Goal: Task Accomplishment & Management: Complete application form

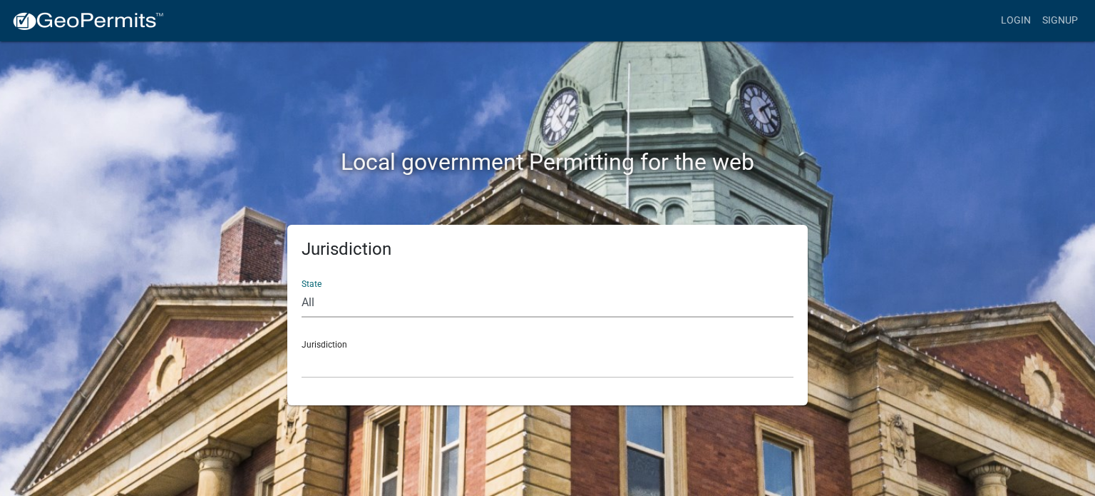
click at [312, 302] on select "All [US_STATE] [US_STATE] [US_STATE] [US_STATE] [US_STATE] [US_STATE] [US_STATE…" at bounding box center [548, 302] width 492 height 29
select select "[US_STATE]"
click at [302, 288] on select "All [US_STATE] [US_STATE] [US_STATE] [US_STATE] [US_STATE] [US_STATE] [US_STATE…" at bounding box center [548, 302] width 492 height 29
click at [338, 370] on select "[GEOGRAPHIC_DATA], [US_STATE][PERSON_NAME][GEOGRAPHIC_DATA], [US_STATE][PERSON_…" at bounding box center [548, 363] width 492 height 29
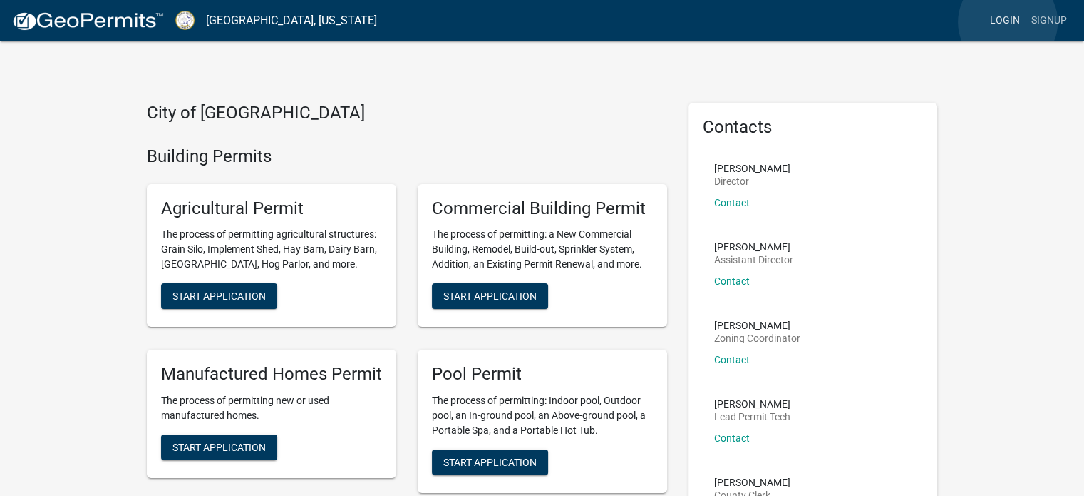
click at [1008, 22] on link "Login" at bounding box center [1005, 20] width 41 height 27
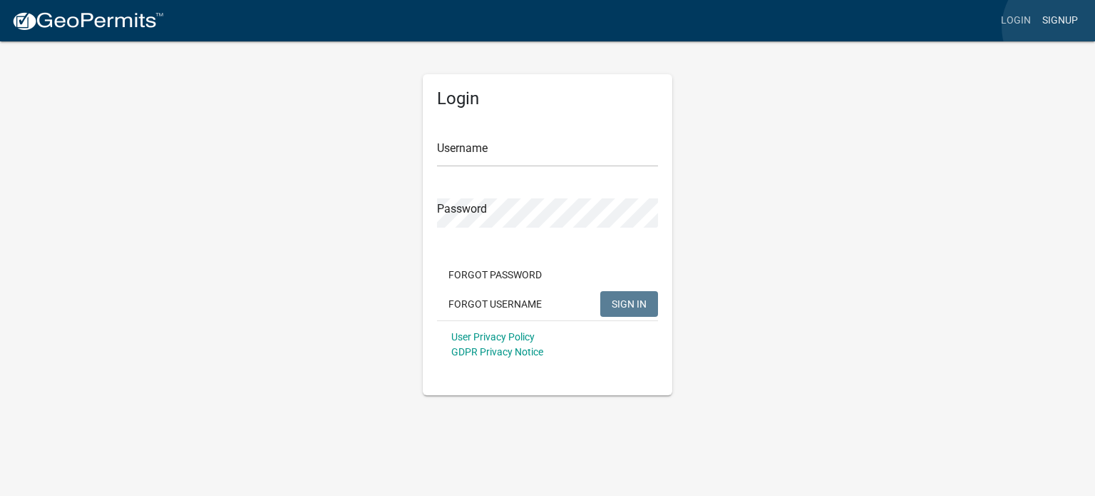
click at [1060, 27] on link "Signup" at bounding box center [1060, 20] width 47 height 27
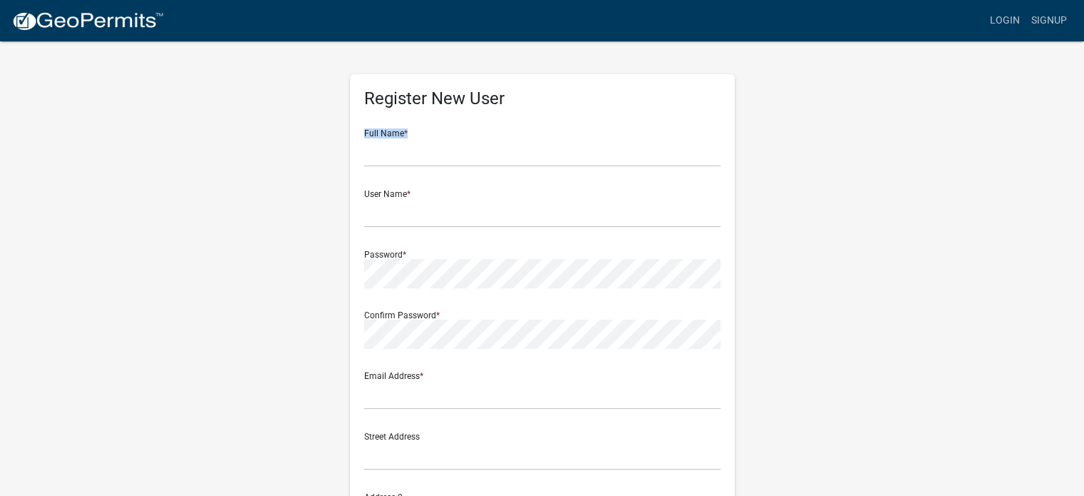
drag, startPoint x: 433, startPoint y: 170, endPoint x: 416, endPoint y: 151, distance: 25.3
click at [416, 151] on form "Full Name * User Name * Password * Confirm Password * Email Address * Street Ad…" at bounding box center [542, 423] width 356 height 610
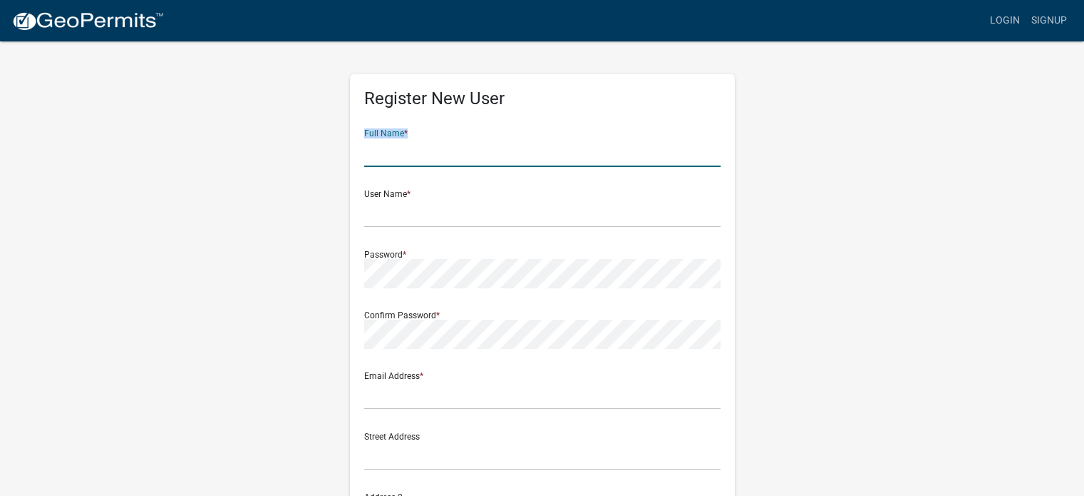
click at [416, 151] on input "text" at bounding box center [542, 152] width 356 height 29
type input "[PERSON_NAME]"
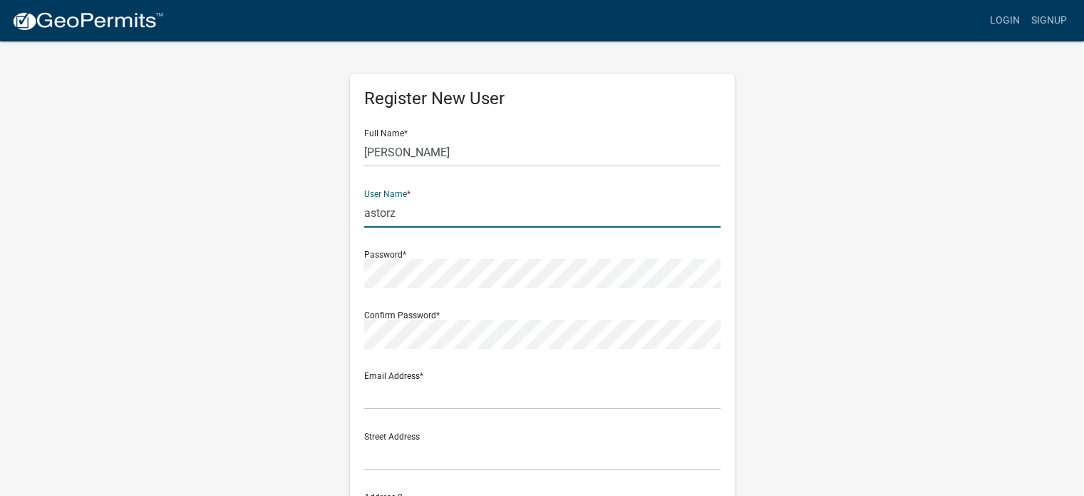
type input "astorz"
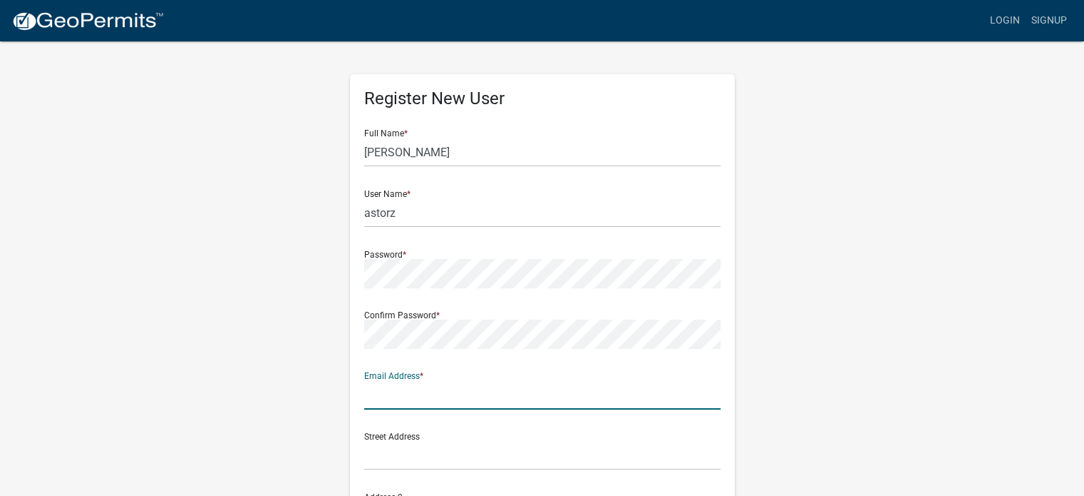
click at [395, 401] on input "text" at bounding box center [542, 394] width 356 height 29
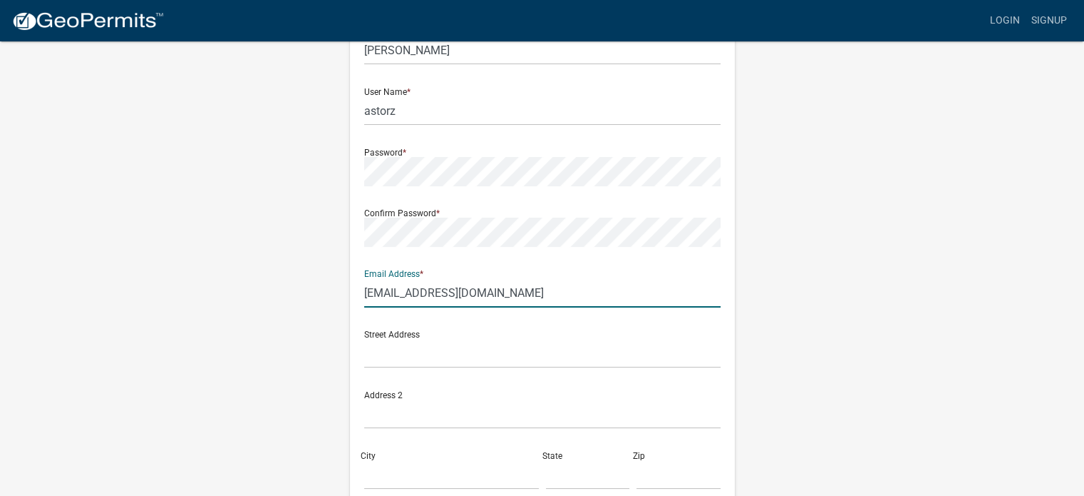
scroll to position [103, 0]
type input "[EMAIL_ADDRESS][DOMAIN_NAME]"
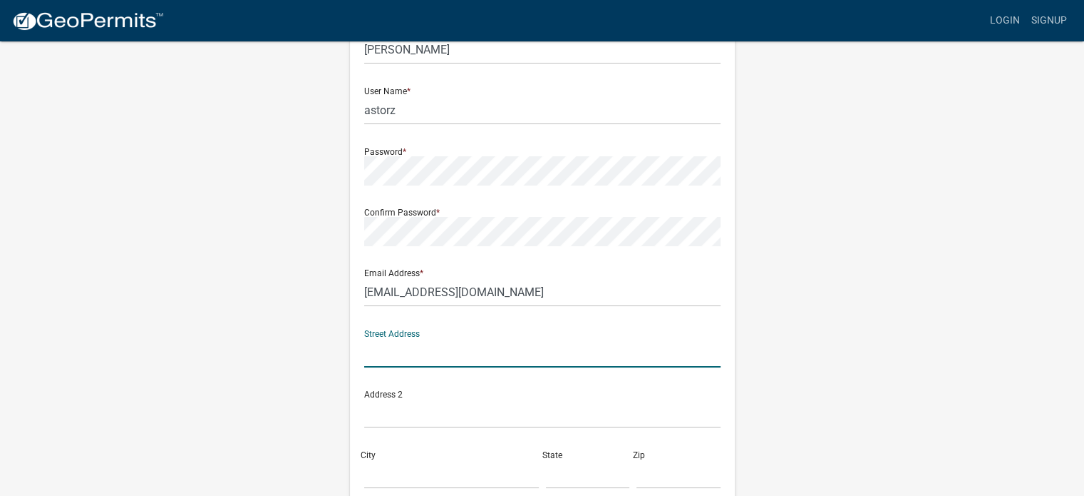
click at [382, 356] on input "text" at bounding box center [542, 352] width 356 height 29
type input "[STREET_ADDRESS]"
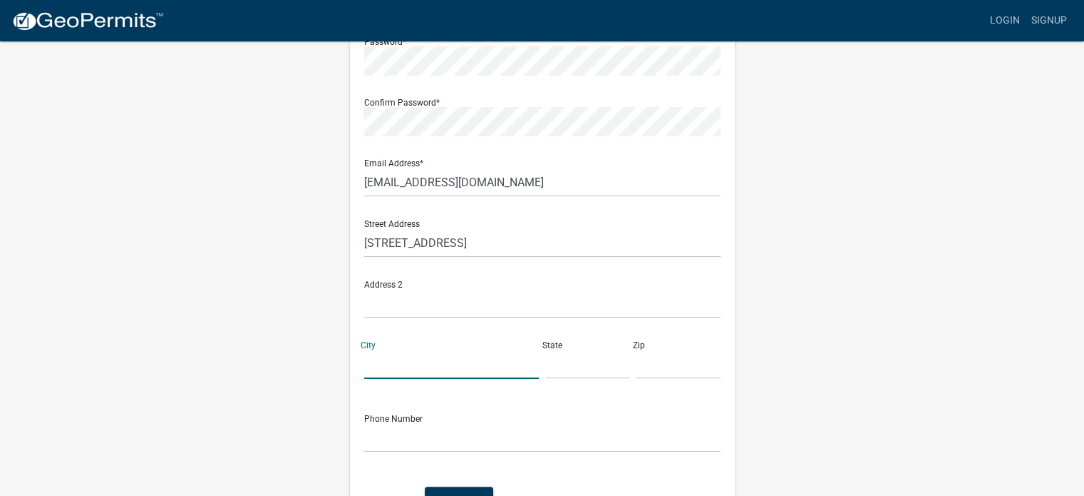
scroll to position [214, 0]
type input "eatonton"
type input "ga"
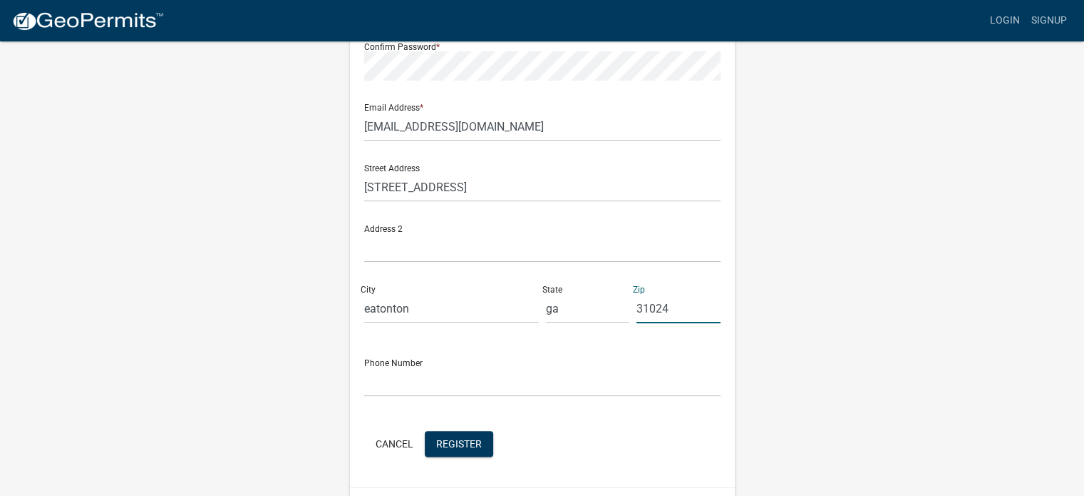
scroll to position [270, 0]
type input "31024"
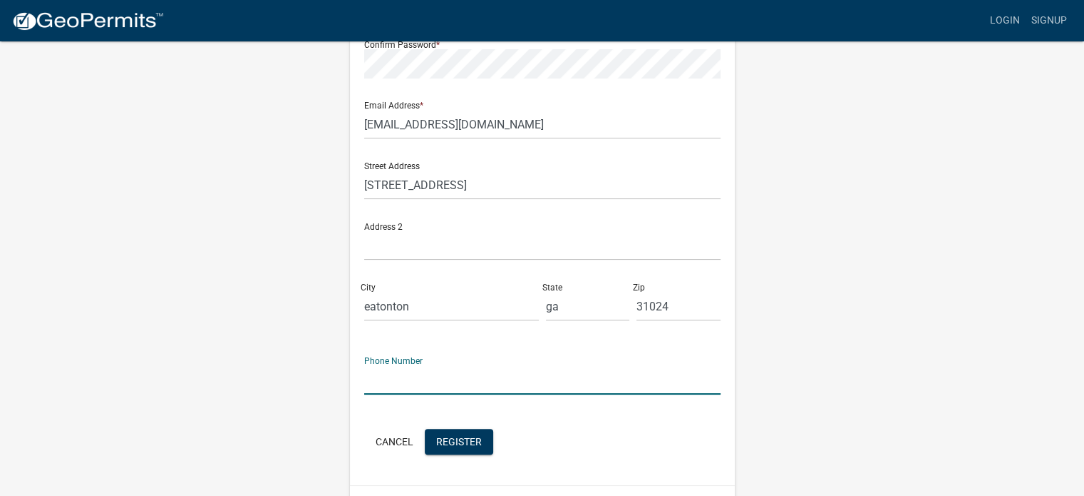
click at [381, 390] on input "text" at bounding box center [542, 379] width 356 height 29
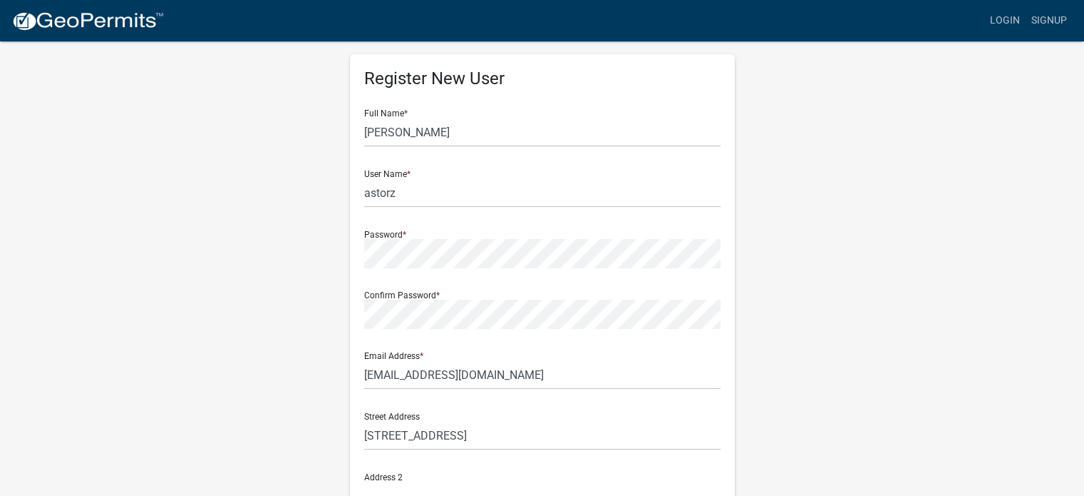
scroll to position [20, 0]
type input "4133511330"
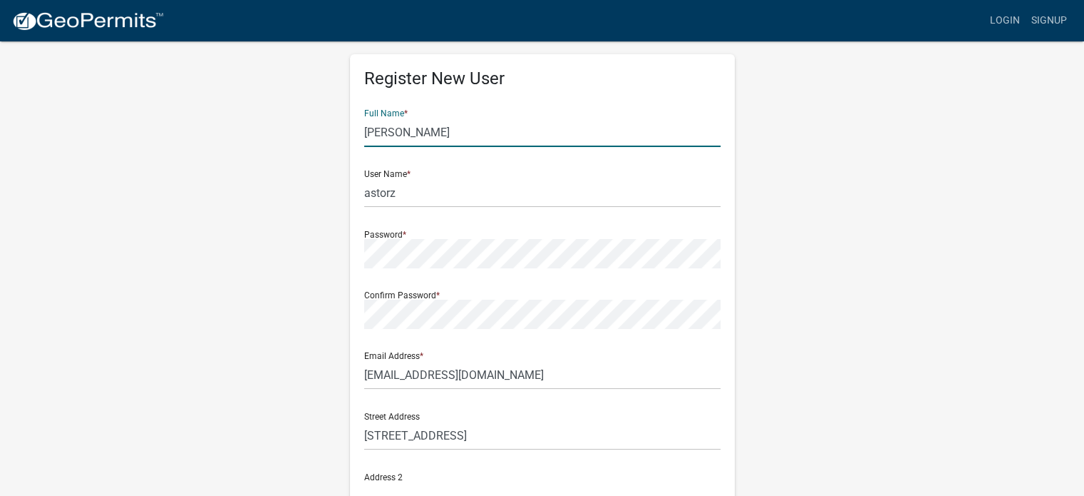
click at [431, 133] on input "[PERSON_NAME]" at bounding box center [542, 132] width 356 height 29
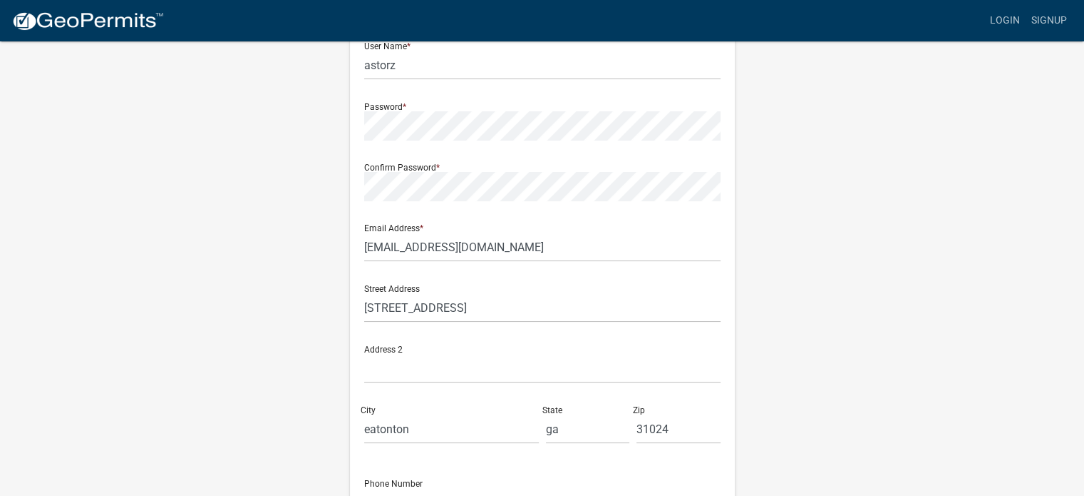
scroll to position [307, 0]
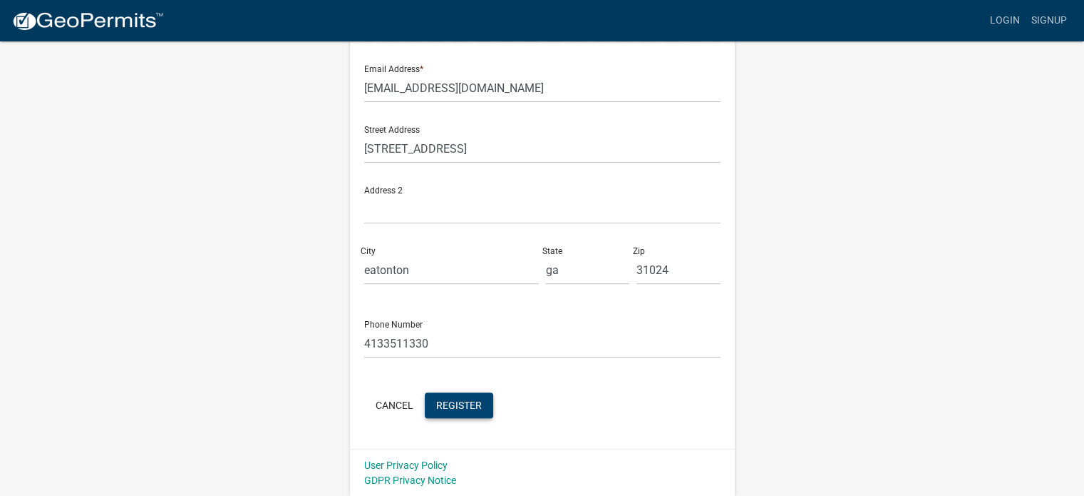
type input "[PERSON_NAME]"
click at [465, 399] on span "Register" at bounding box center [459, 404] width 46 height 11
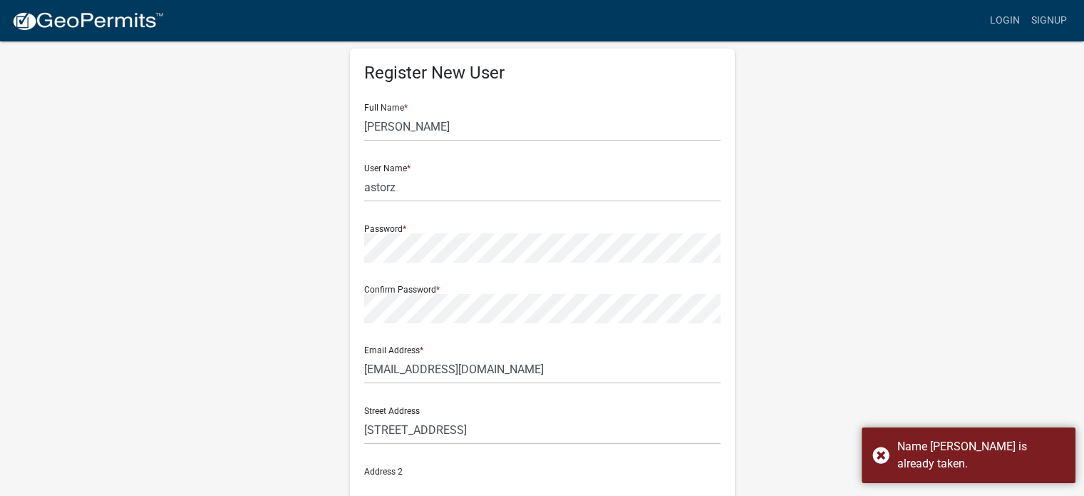
scroll to position [0, 0]
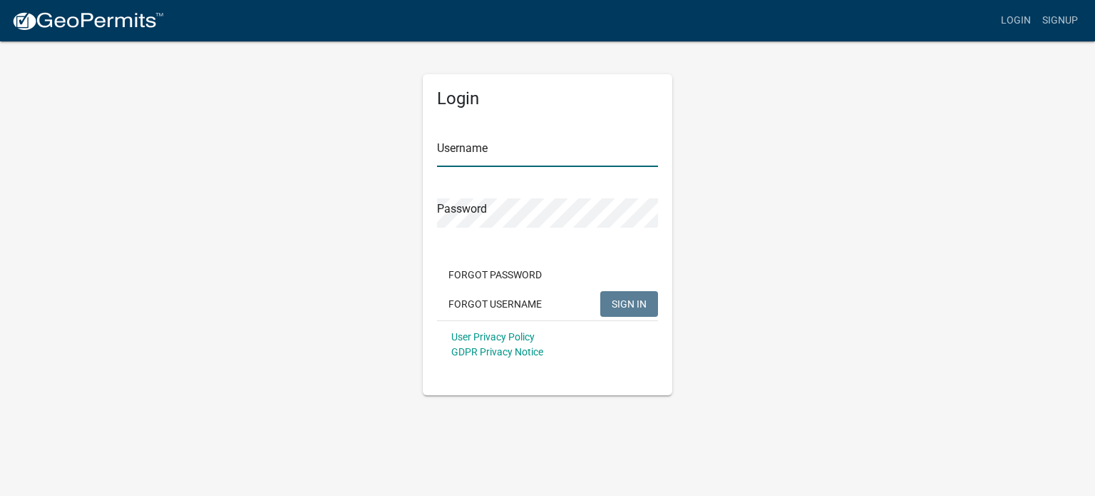
click at [473, 143] on input "Username" at bounding box center [547, 152] width 221 height 29
click at [620, 309] on span "SIGN IN" at bounding box center [629, 302] width 35 height 11
click at [634, 302] on span "SIGN IN" at bounding box center [629, 302] width 35 height 11
click at [553, 162] on input "astorz" at bounding box center [547, 152] width 221 height 29
type input "a"
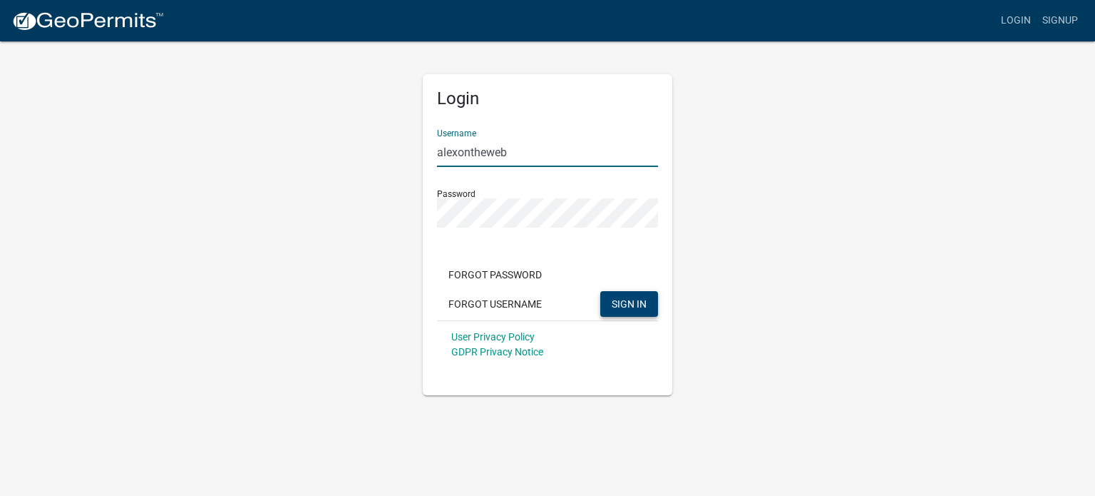
type input "alexontheweb"
click at [632, 294] on button "SIGN IN" at bounding box center [629, 304] width 58 height 26
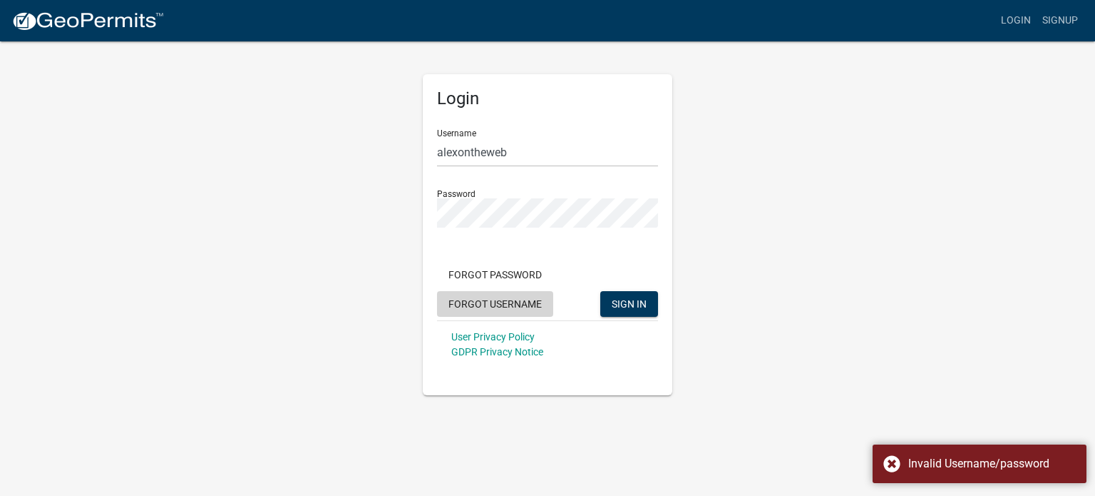
click at [524, 297] on button "Forgot Username" at bounding box center [495, 304] width 116 height 26
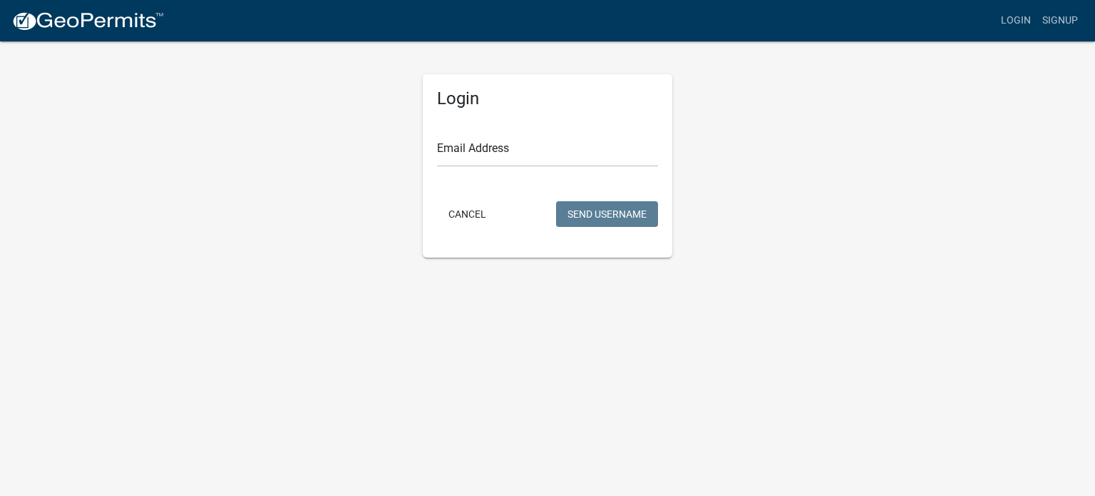
click at [972, 151] on app-login-view "more_horiz Login Signup Login Email Address Cancel Send Username" at bounding box center [547, 128] width 1095 height 257
click at [466, 153] on input "Email Address" at bounding box center [547, 152] width 221 height 29
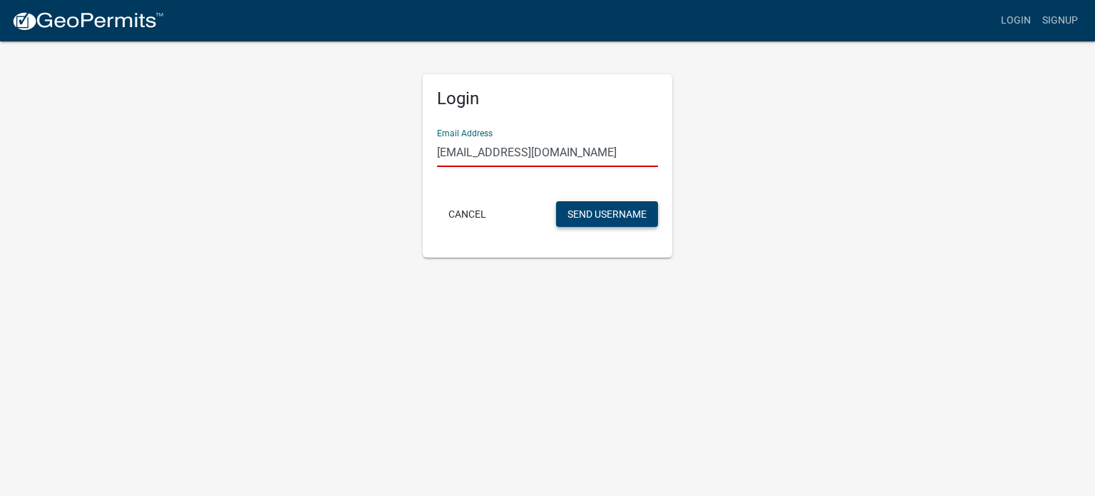
type input "[EMAIL_ADDRESS][DOMAIN_NAME]"
click at [592, 207] on button "Send Username" at bounding box center [607, 214] width 102 height 26
click at [605, 211] on button "Send Username" at bounding box center [607, 214] width 102 height 26
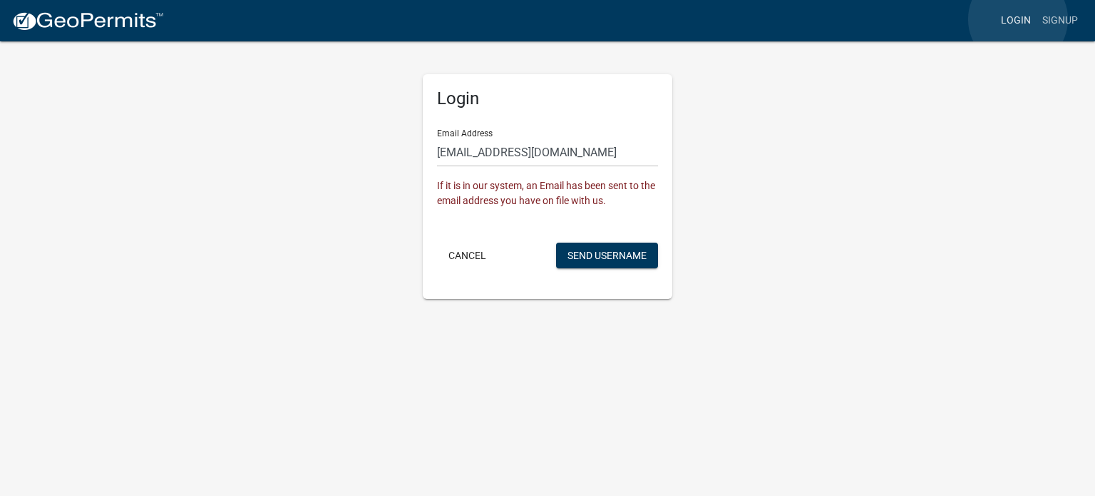
click at [1018, 19] on link "Login" at bounding box center [1015, 20] width 41 height 27
click at [1014, 22] on link "Login" at bounding box center [1015, 20] width 41 height 27
click at [114, 24] on img at bounding box center [87, 21] width 153 height 21
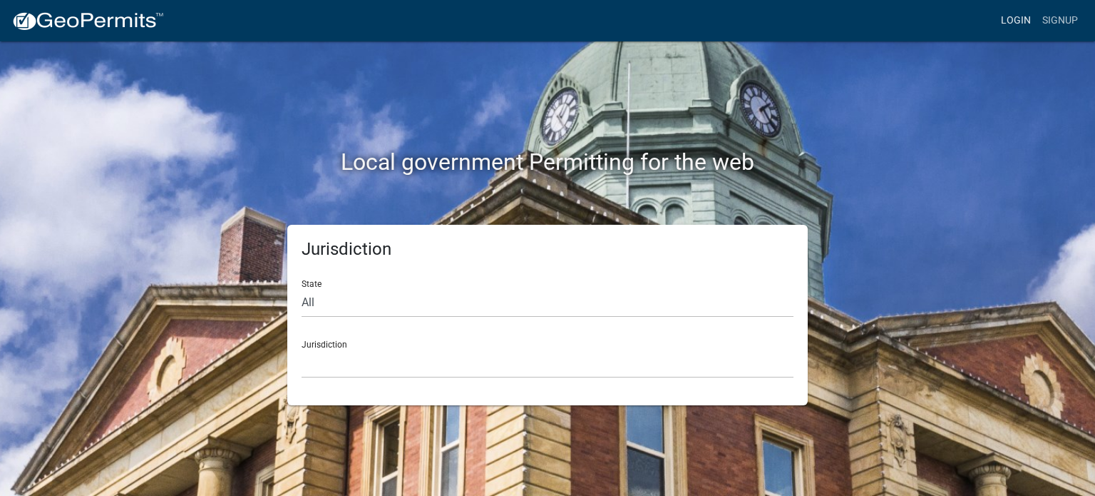
click at [1017, 19] on link "Login" at bounding box center [1015, 20] width 41 height 27
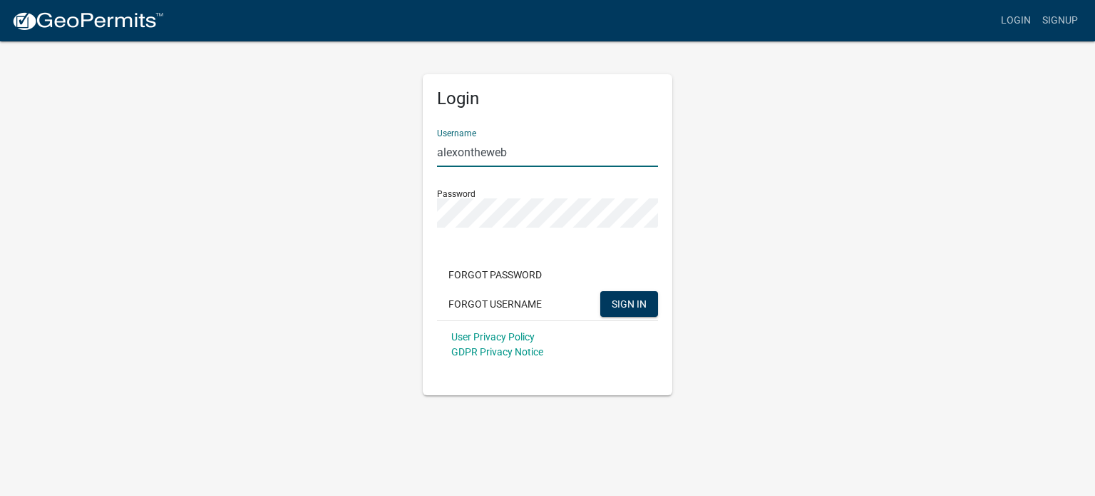
drag, startPoint x: 555, startPoint y: 154, endPoint x: 277, endPoint y: 165, distance: 278.3
click at [277, 165] on div "Login Username alexontheweb Password Forgot Password Forgot Username SIGN IN Us…" at bounding box center [547, 217] width 813 height 355
type input "astorz"
click at [694, 215] on div "Login Username astorz Password Forgot Password Forgot Username SIGN IN User Pri…" at bounding box center [547, 217] width 813 height 355
click at [516, 276] on button "Forgot Password" at bounding box center [495, 275] width 116 height 26
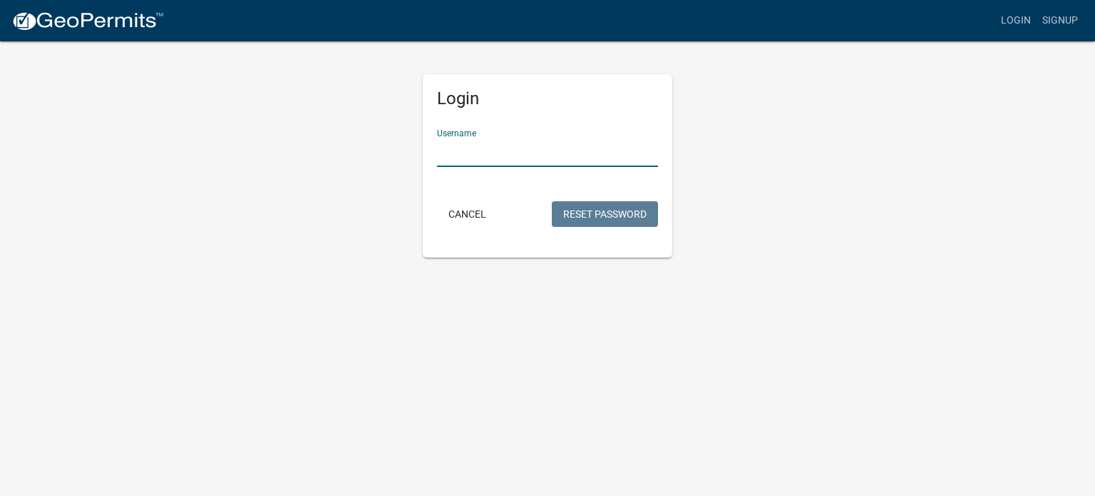
click at [552, 154] on input "Username" at bounding box center [547, 152] width 221 height 29
type input "astorz"
click at [605, 207] on button "Reset Password" at bounding box center [605, 214] width 106 height 26
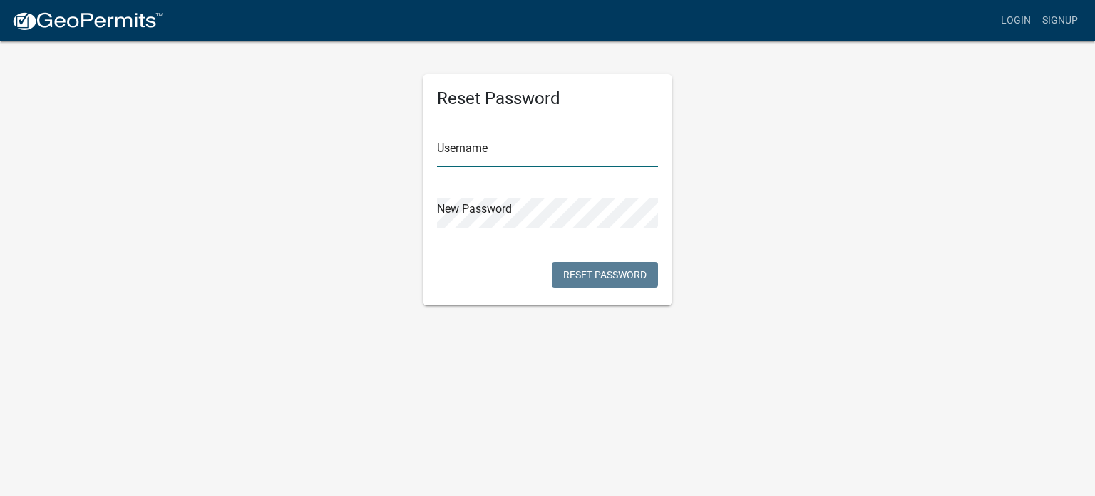
click at [486, 153] on input "text" at bounding box center [547, 152] width 221 height 29
type input "astorz"
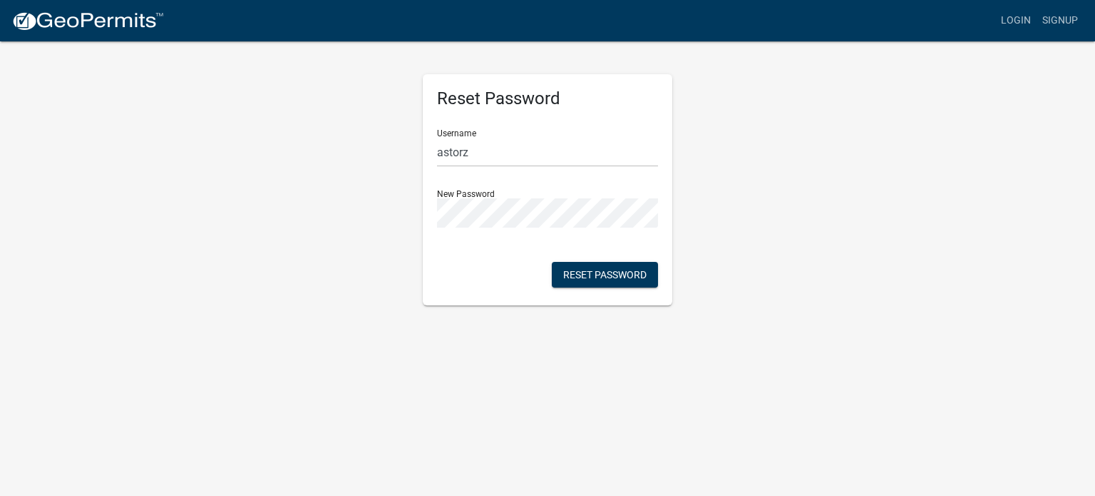
click at [722, 196] on div "Reset Password Username astorz New Password Reset Password" at bounding box center [547, 172] width 813 height 265
click at [604, 272] on button "Reset Password" at bounding box center [605, 275] width 106 height 26
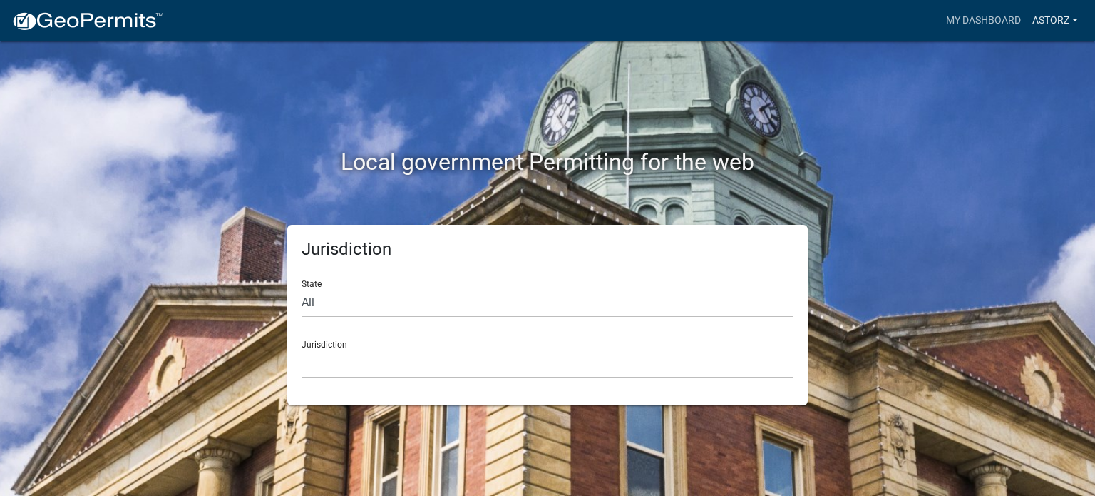
click at [1057, 19] on link "AStorz" at bounding box center [1055, 20] width 57 height 27
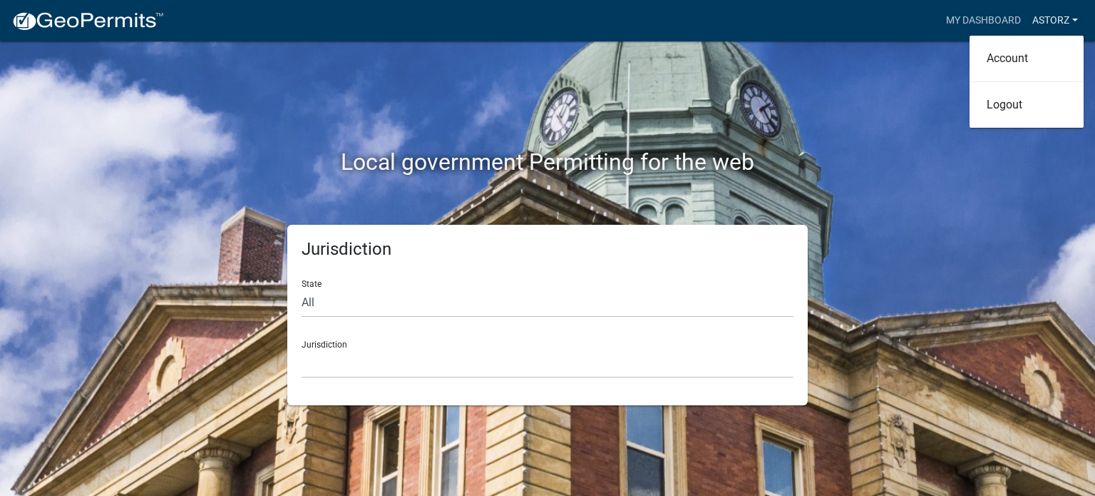
click at [1057, 19] on link "AStorz" at bounding box center [1055, 20] width 57 height 27
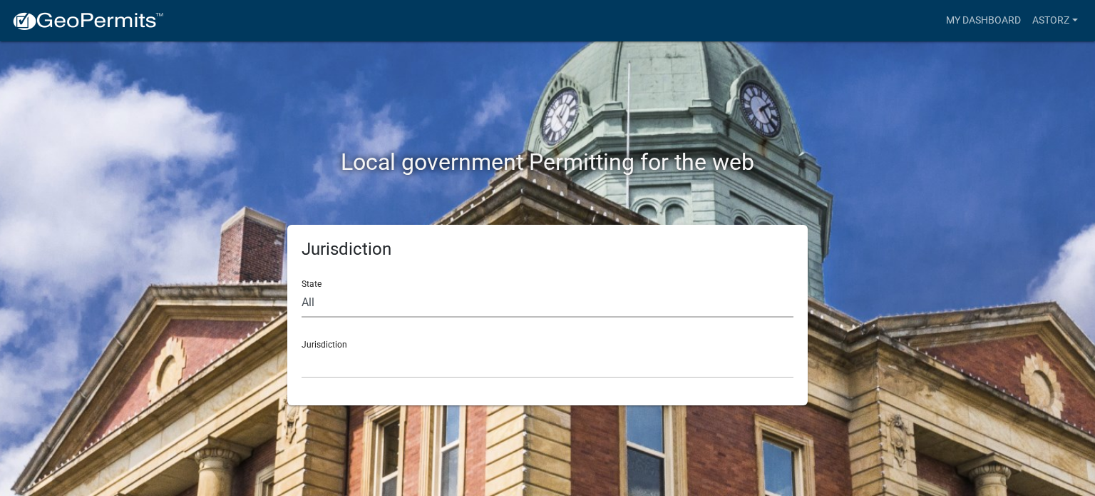
click at [319, 301] on select "All [US_STATE] [US_STATE] [US_STATE] [US_STATE] [US_STATE] [US_STATE] [US_STATE…" at bounding box center [548, 302] width 492 height 29
select select "[US_STATE]"
click at [302, 288] on select "All [US_STATE] [US_STATE] [US_STATE] [US_STATE] [US_STATE] [US_STATE] [US_STATE…" at bounding box center [548, 302] width 492 height 29
click at [344, 368] on select "[GEOGRAPHIC_DATA], [US_STATE][PERSON_NAME][GEOGRAPHIC_DATA], [US_STATE][PERSON_…" at bounding box center [548, 363] width 492 height 29
